Goal: Transaction & Acquisition: Purchase product/service

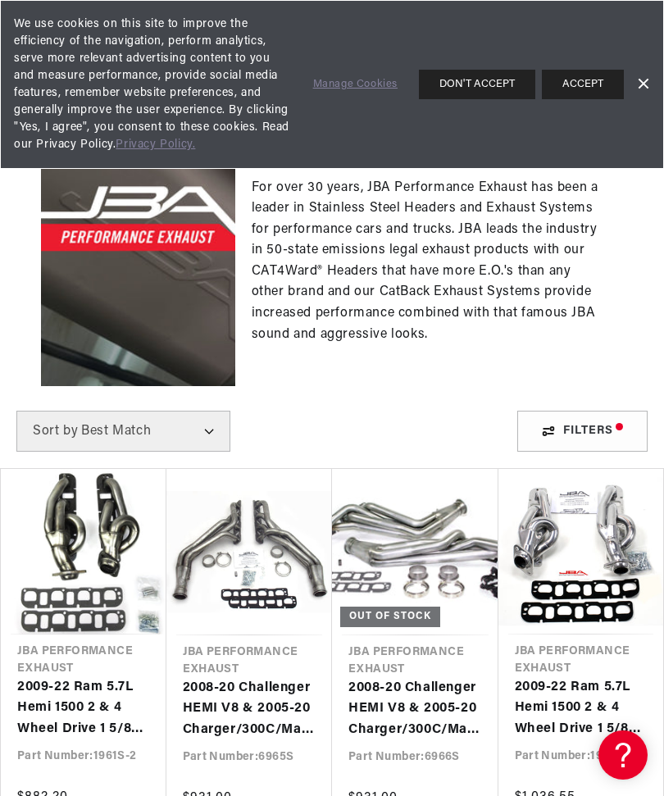
click at [581, 89] on button "ACCEPT" at bounding box center [583, 85] width 82 height 30
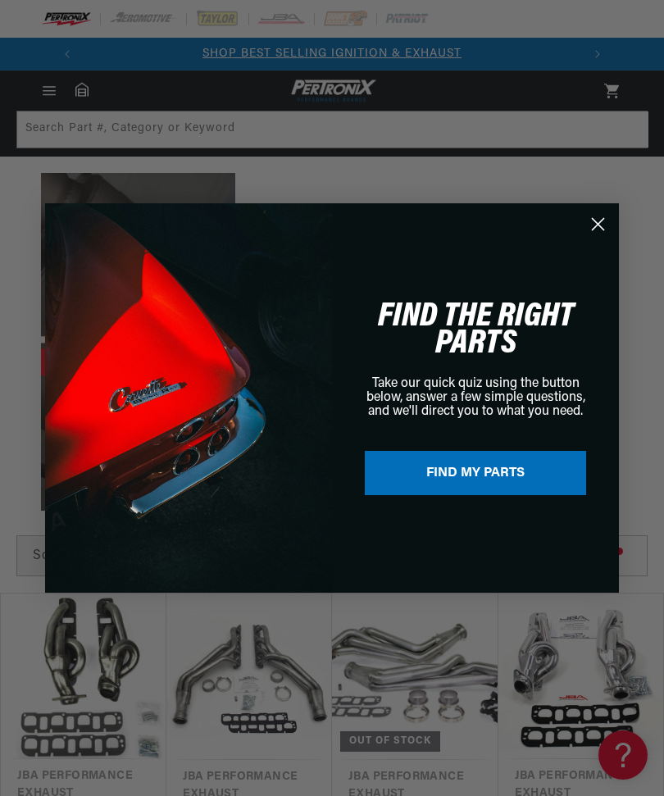
click at [501, 484] on button "FIND MY PARTS" at bounding box center [475, 473] width 221 height 44
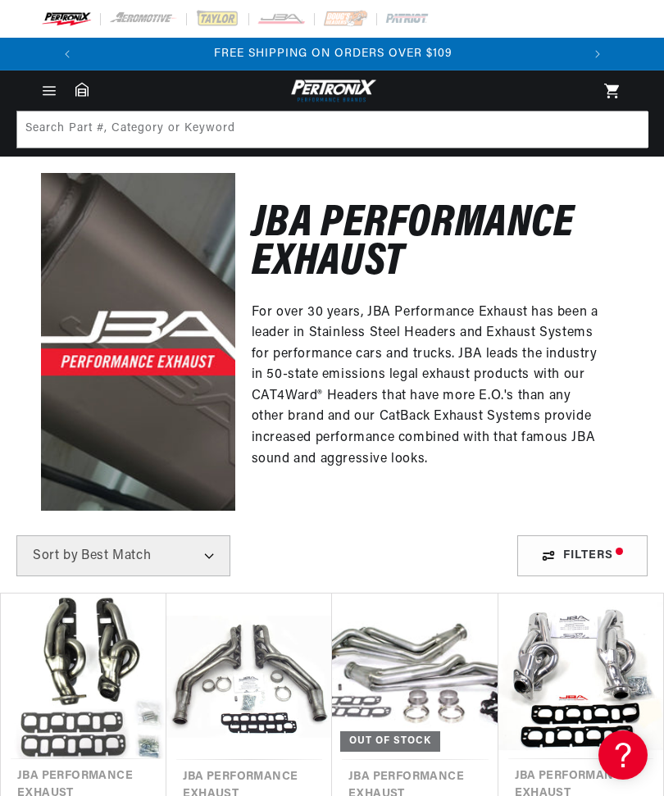
click at [566, 634] on div "Close dialog FIND THE RIGHT PARTS Take our quick quiz using the button below, a…" at bounding box center [332, 398] width 664 height 796
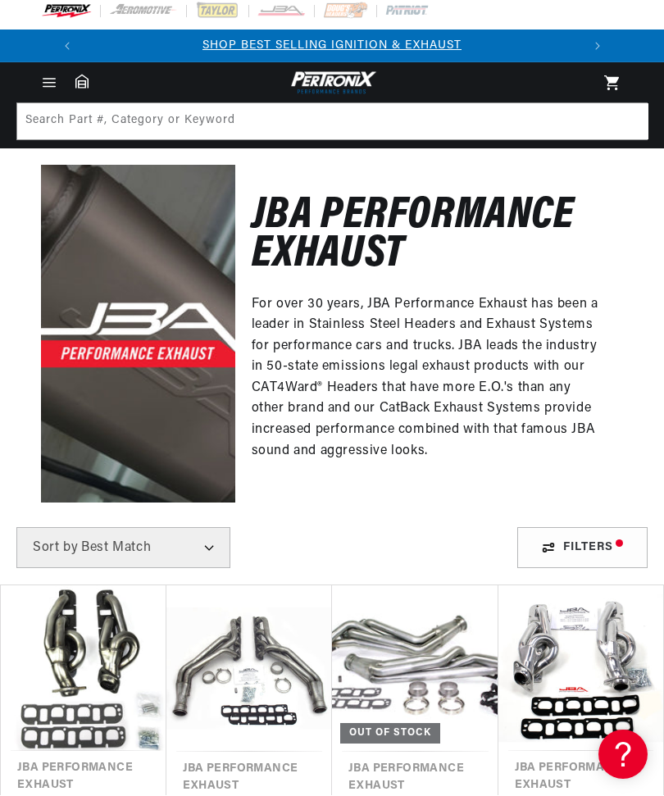
scroll to position [8, 0]
click at [598, 547] on div "Filters" at bounding box center [582, 547] width 130 height 41
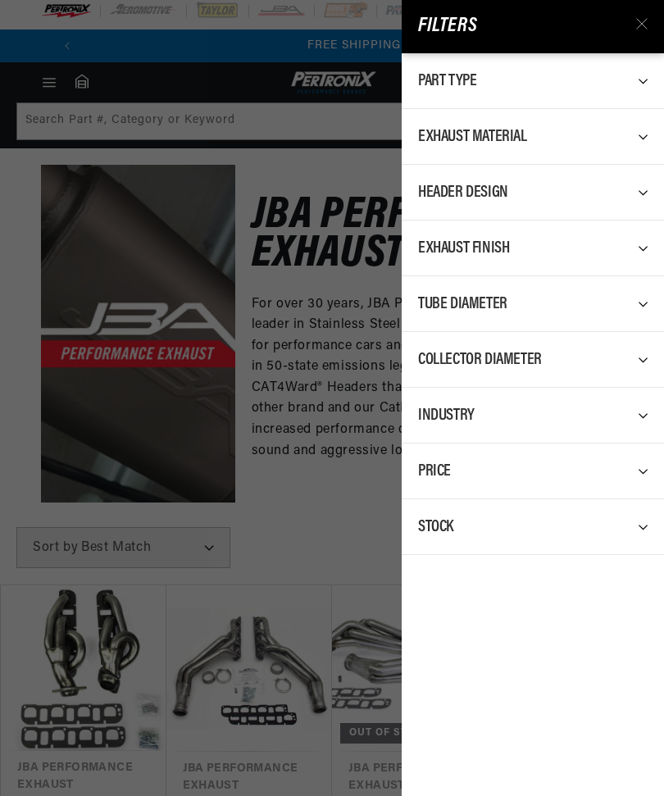
scroll to position [0, 497]
click at [362, 735] on div "Filters Part Type 0 selected Reset Exhaust Header 262 Exhaust System Kit 89 Exh…" at bounding box center [332, 398] width 664 height 796
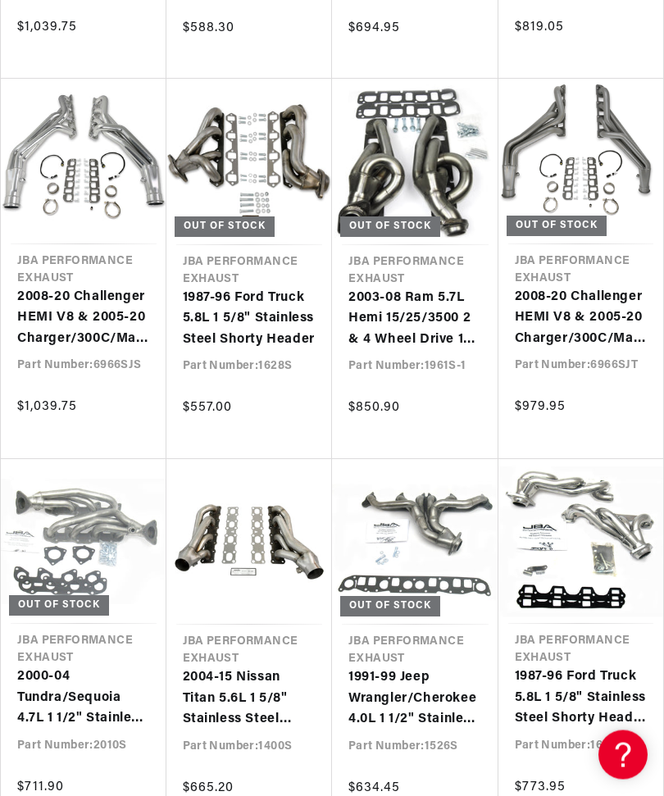
scroll to position [2036, 0]
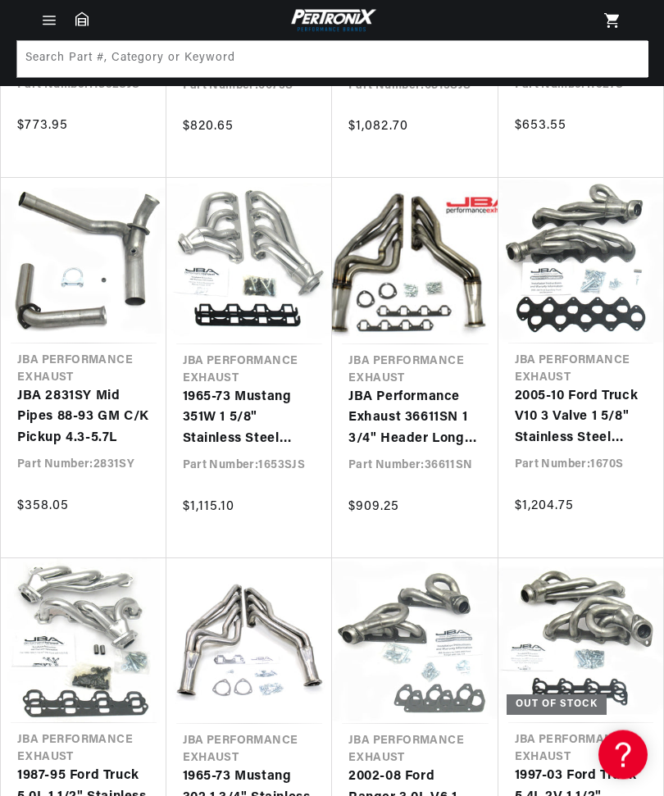
click at [59, 396] on link "JBA 2831SY Mid Pipes 88-93 GM C/K Pickup 4.3-5.7L" at bounding box center [83, 418] width 133 height 63
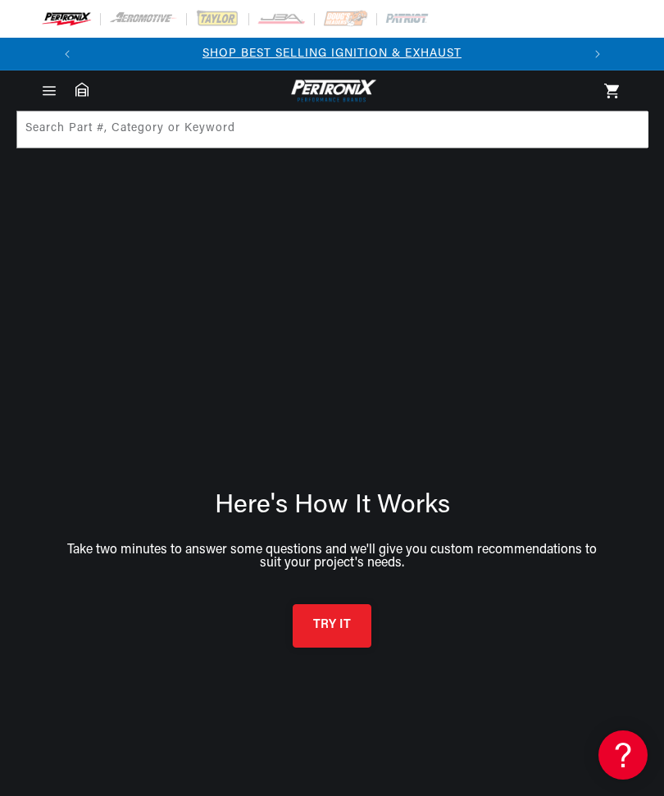
click at [342, 639] on button "TRY IT" at bounding box center [332, 625] width 79 height 43
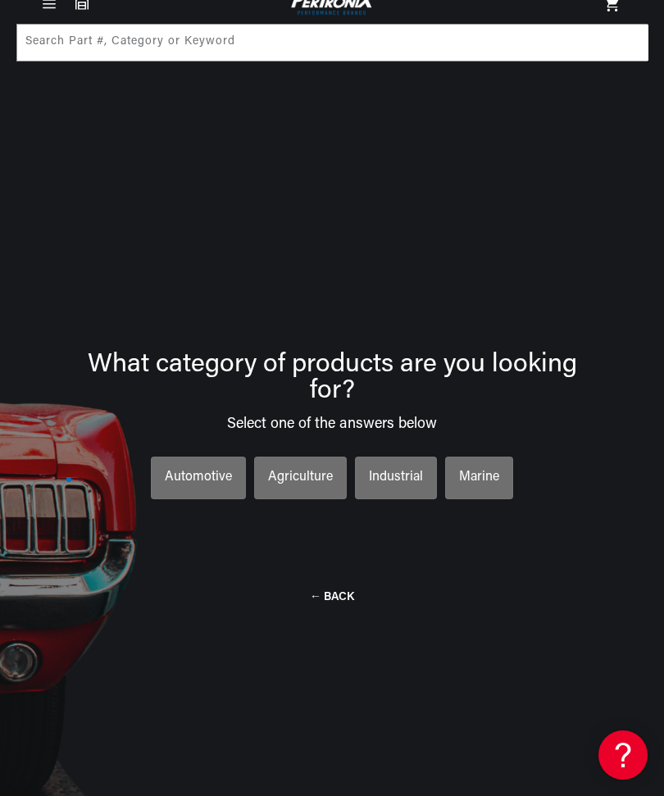
scroll to position [0, 497]
click at [215, 489] on div "Automotive" at bounding box center [198, 477] width 67 height 21
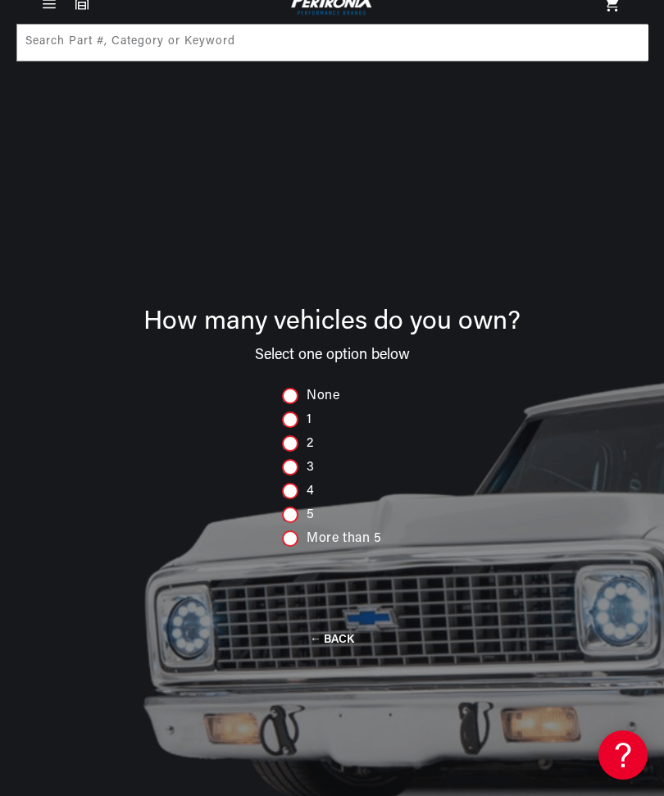
click at [363, 542] on div "More than 5" at bounding box center [332, 538] width 100 height 16
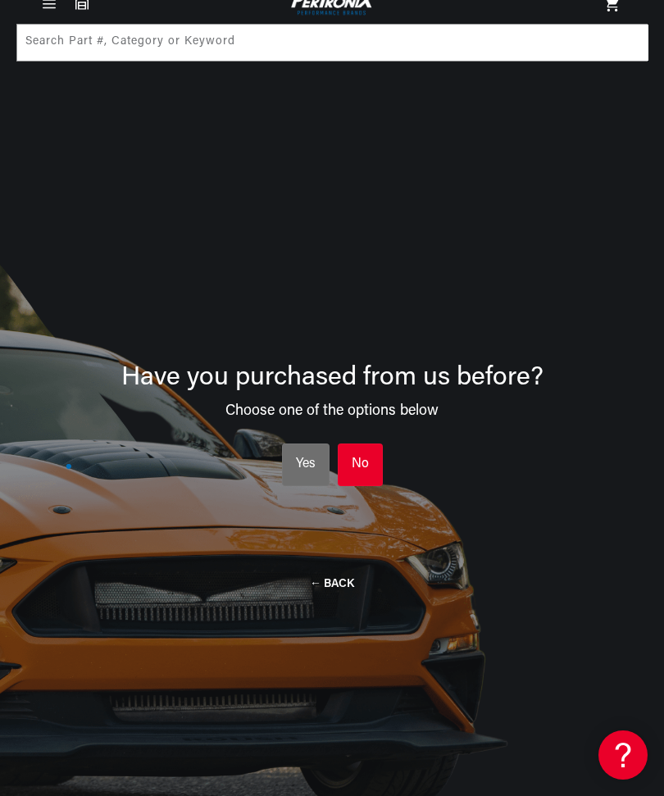
click at [359, 474] on div "No" at bounding box center [360, 464] width 17 height 21
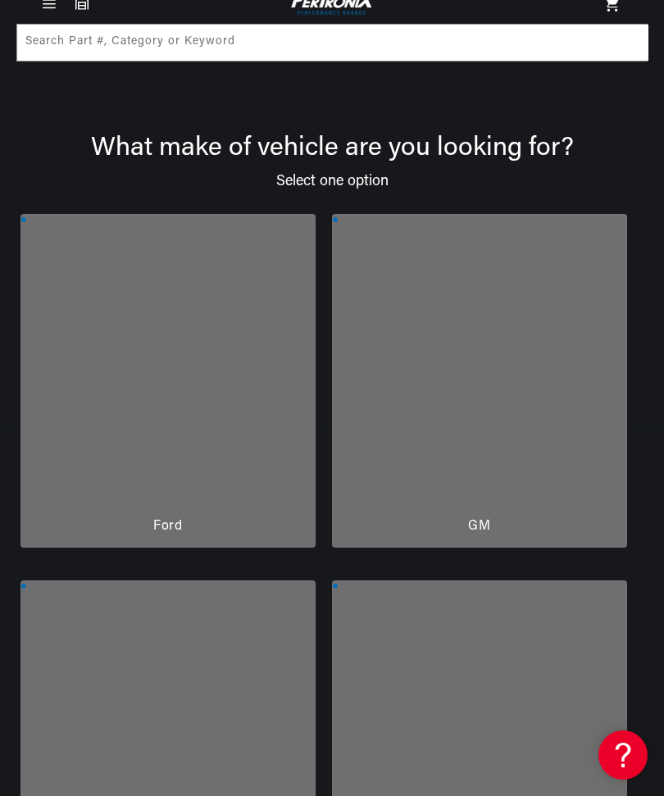
scroll to position [0, 497]
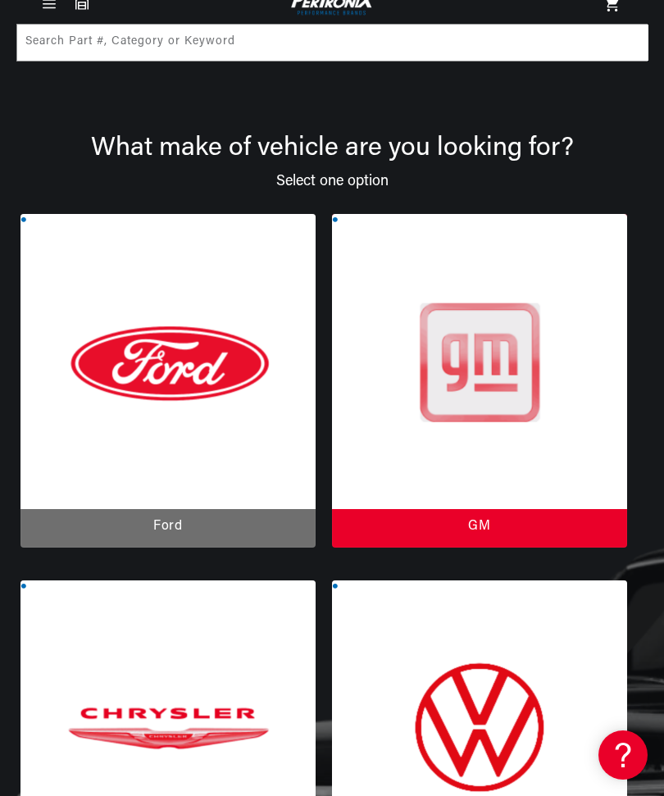
click at [492, 426] on div at bounding box center [479, 381] width 295 height 334
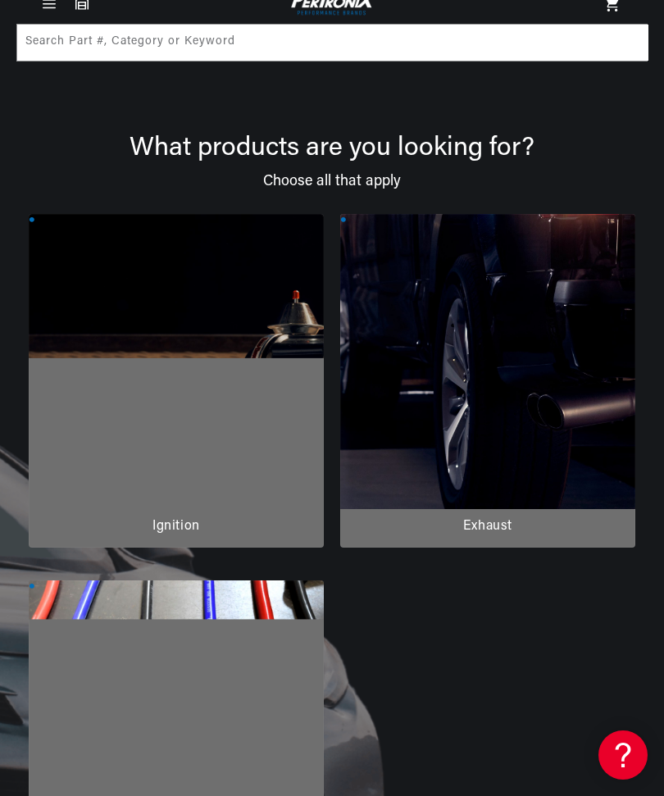
scroll to position [0, 0]
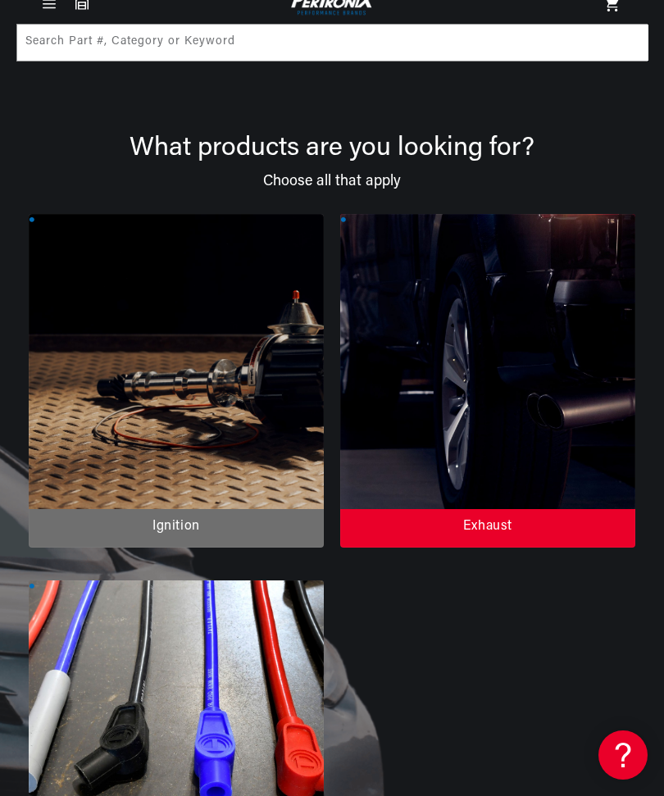
click at [526, 459] on div at bounding box center [487, 381] width 295 height 334
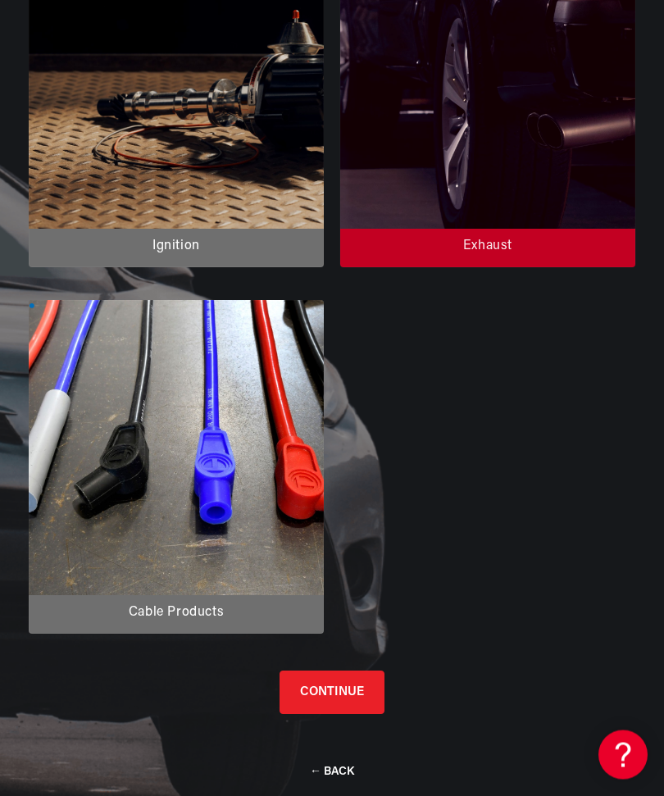
scroll to position [371, 0]
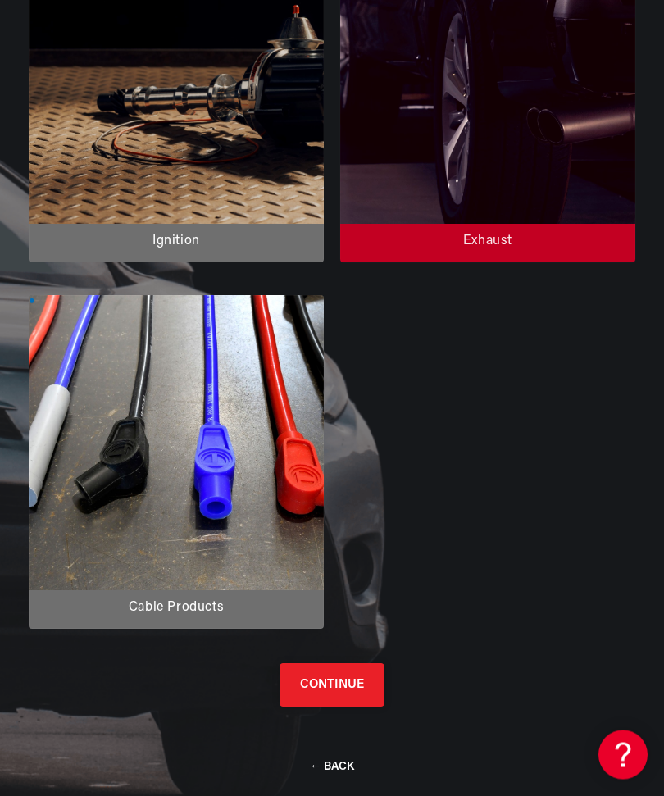
click at [340, 698] on button "CONTINUE" at bounding box center [332, 685] width 105 height 43
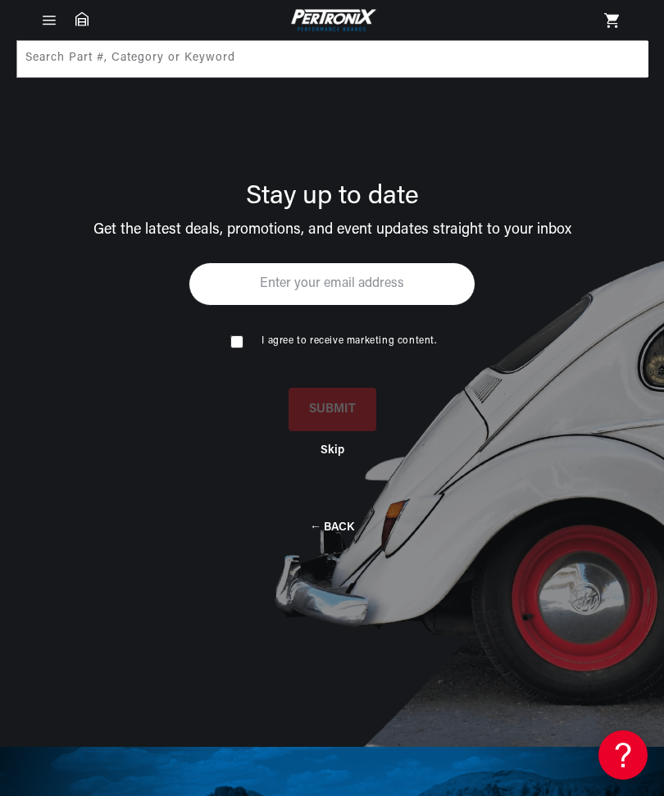
scroll to position [0, 0]
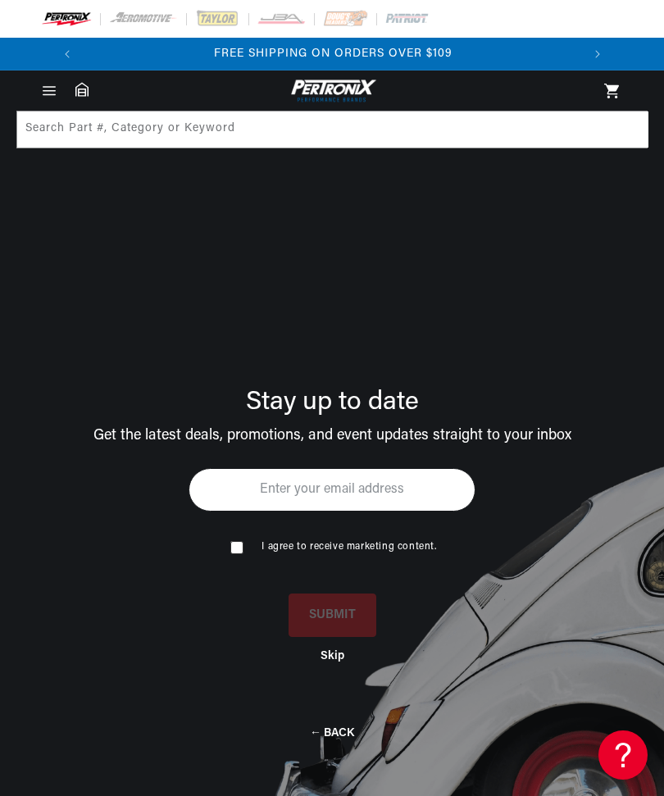
click at [54, 92] on icon "Menu" at bounding box center [49, 91] width 16 height 16
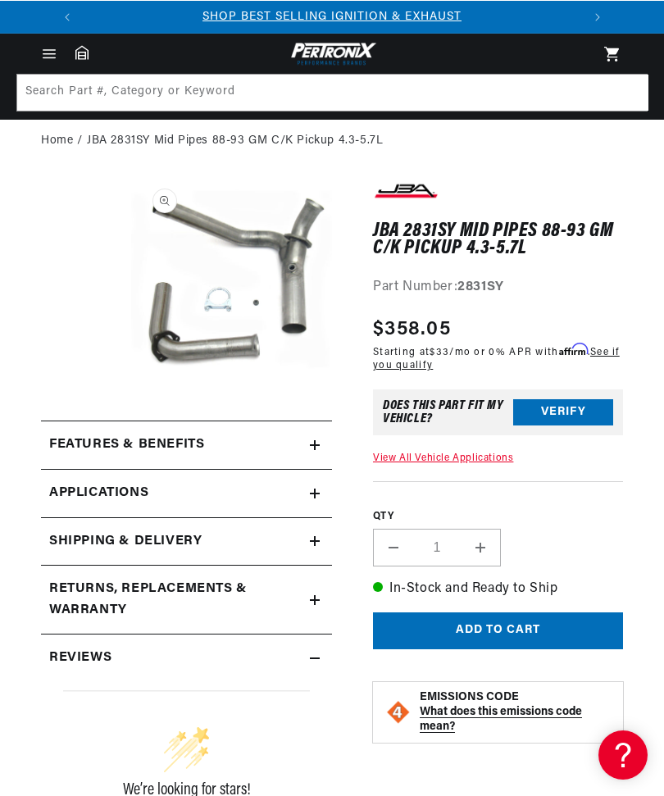
click at [315, 445] on icon at bounding box center [315, 445] width 10 height 0
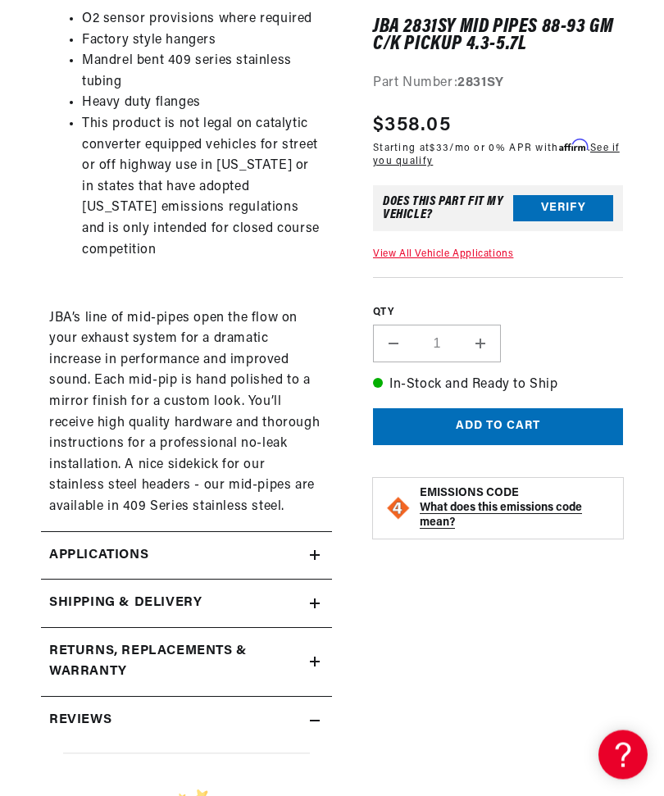
scroll to position [514, 0]
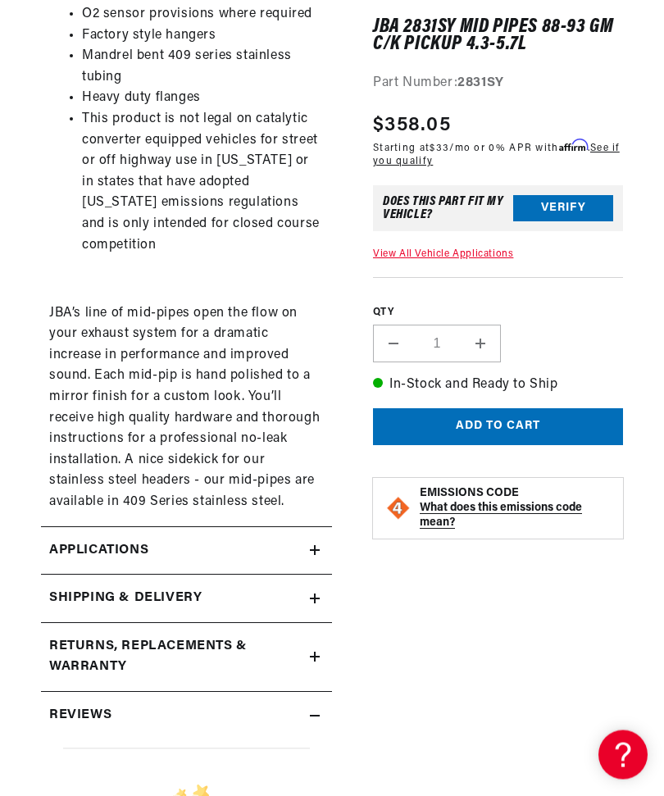
click at [315, 557] on link "Applications" at bounding box center [186, 552] width 291 height 48
